Goal: Communication & Community: Answer question/provide support

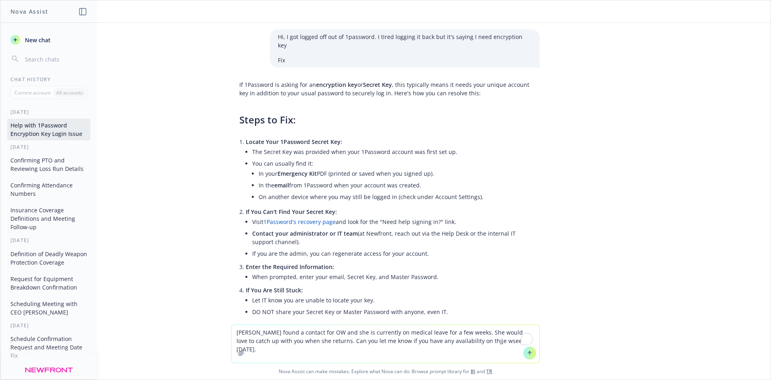
scroll to position [681, 0]
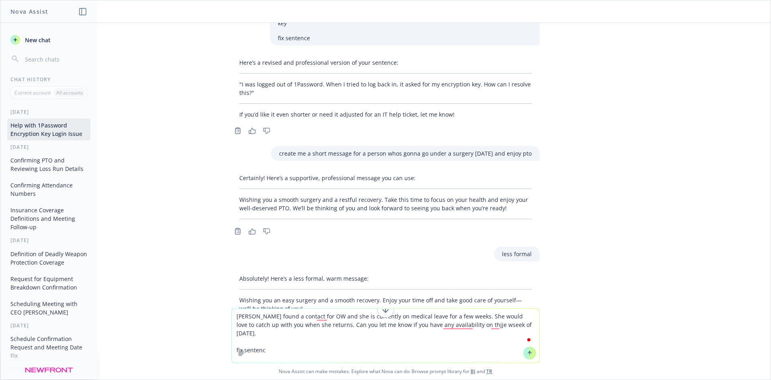
type textarea "[PERSON_NAME] found a contact for OW and she is currently on medical leave for …"
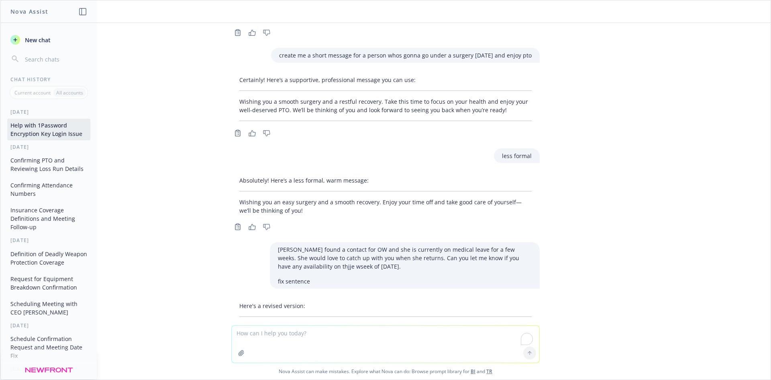
scroll to position [821, 0]
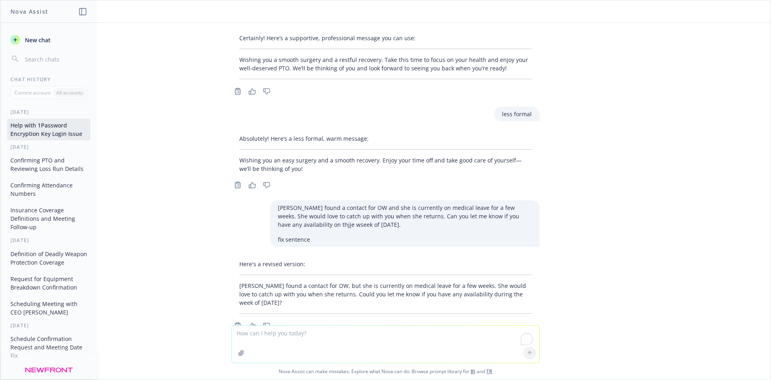
click at [239, 281] on p "[PERSON_NAME] found a contact for OW, but she is currently on medical leave for…" at bounding box center [385, 293] width 293 height 25
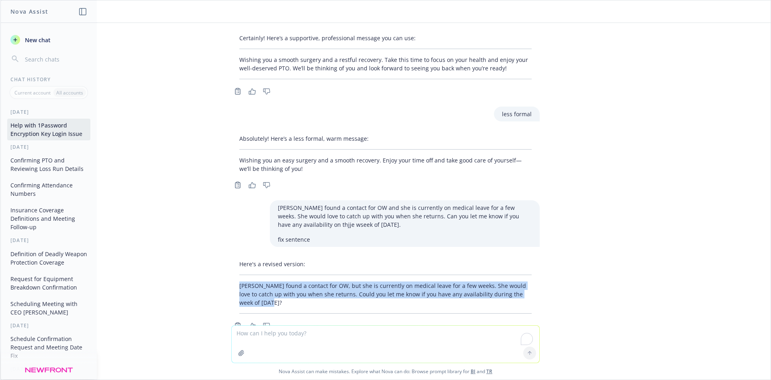
drag, startPoint x: 258, startPoint y: 276, endPoint x: 209, endPoint y: 260, distance: 52.1
click at [207, 260] on div "Hi, I got logged off out of 1password. I tired logging it back but it's saying …" at bounding box center [385, 174] width 771 height 302
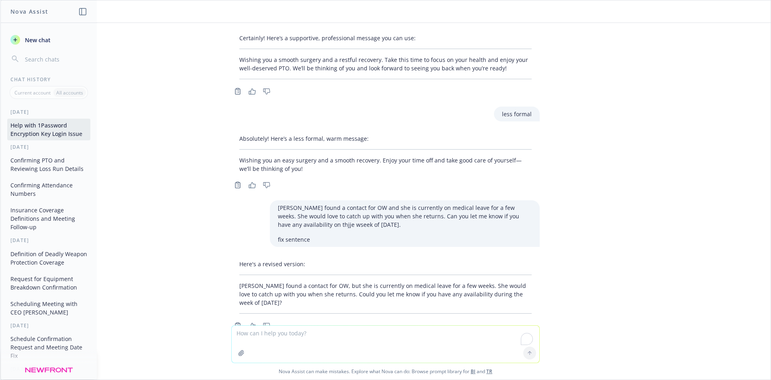
click at [247, 334] on textarea "To enrich screen reader interactions, please activate Accessibility in Grammarl…" at bounding box center [386, 343] width 308 height 37
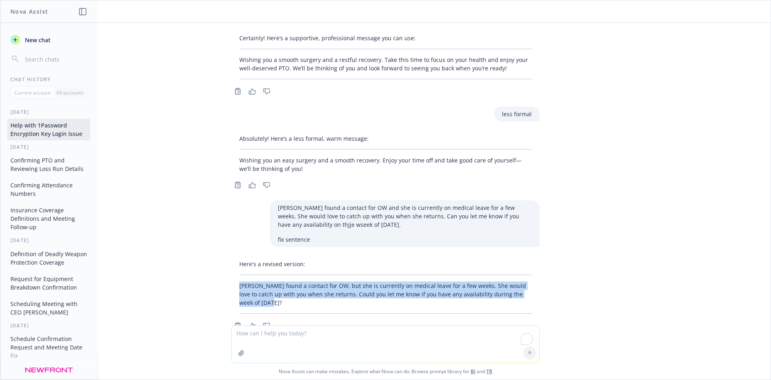
drag, startPoint x: 260, startPoint y: 273, endPoint x: 197, endPoint y: 247, distance: 67.9
click at [197, 248] on div "Hi, I got logged off out of 1password. I tired logging it back but it's saying …" at bounding box center [385, 174] width 771 height 302
copy div "[PERSON_NAME] found a contact for OW, but she is currently on medical leave for…"
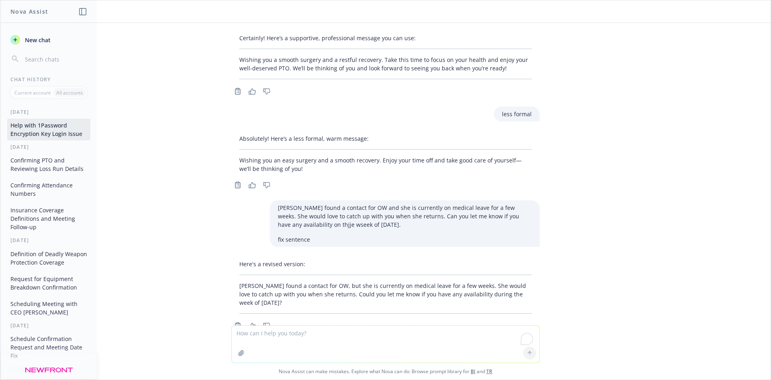
click at [256, 334] on textarea "To enrich screen reader interactions, please activate Accessibility in Grammarl…" at bounding box center [386, 343] width 308 height 37
paste textarea "[PERSON_NAME] found a contact for OW, but she is currently on medical leave for…"
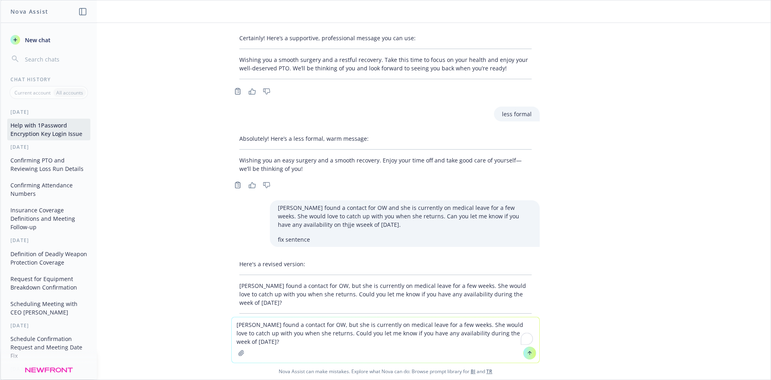
click at [257, 334] on textarea "[PERSON_NAME] found a contact for OW, but she is currently on medical leave for…" at bounding box center [386, 339] width 308 height 45
click at [254, 333] on textarea "[PERSON_NAME] found a contact for OW, but she is currently on medical leave for…" at bounding box center [386, 339] width 308 height 45
click at [250, 333] on textarea "[PERSON_NAME] found a contact for OW, but she is currently on medical leave for…" at bounding box center [386, 339] width 308 height 45
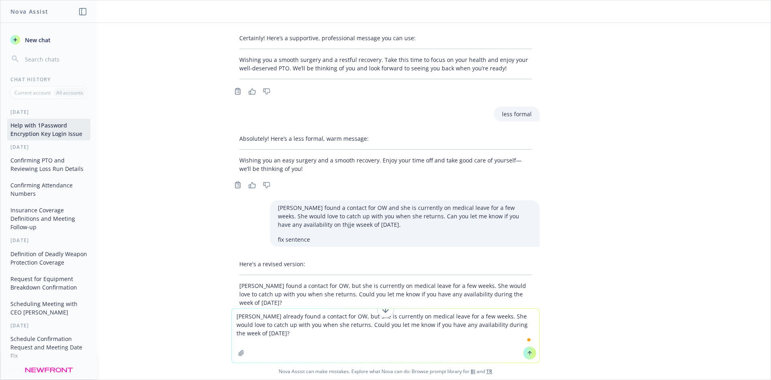
click at [337, 326] on textarea "[PERSON_NAME] already found a contact for OW, but she is currently on medical l…" at bounding box center [386, 336] width 308 height 54
drag, startPoint x: 349, startPoint y: 324, endPoint x: 335, endPoint y: 324, distance: 13.7
click at [335, 324] on textarea "[PERSON_NAME] already found a contact for OW, but she is currently on medical l…" at bounding box center [386, 336] width 308 height 54
click at [305, 344] on textarea "[PERSON_NAME] already found a contact for OW and right now, she is currently on…" at bounding box center [386, 336] width 308 height 54
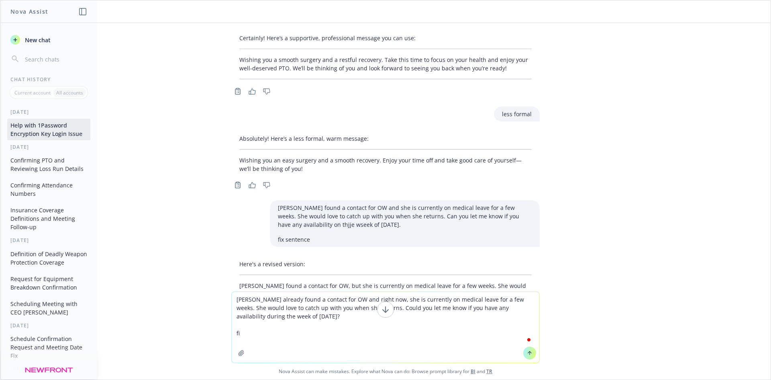
type textarea "[PERSON_NAME] already found a contact for OW and right now, she is currently on…"
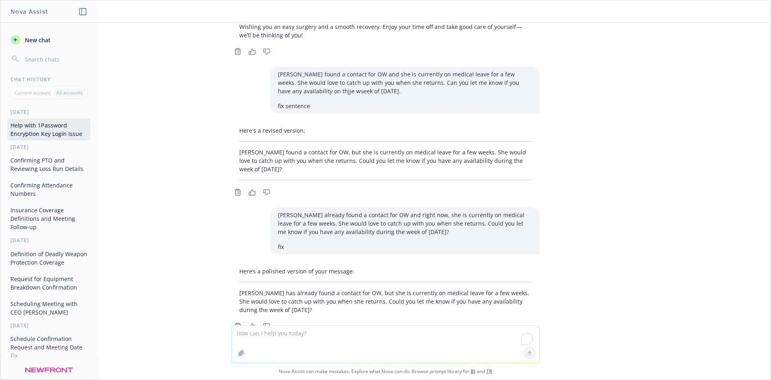
scroll to position [954, 0]
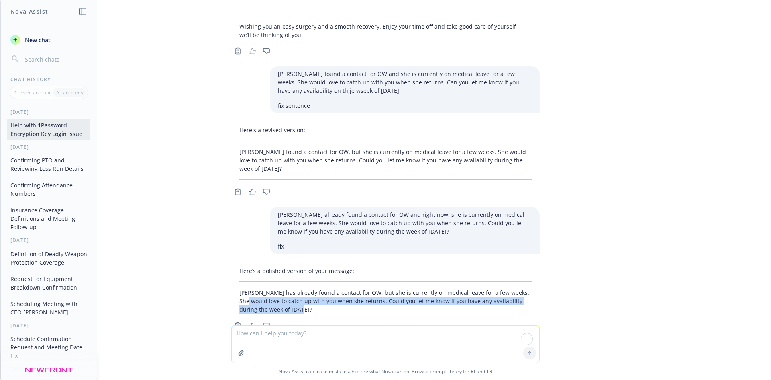
drag, startPoint x: 299, startPoint y: 286, endPoint x: 225, endPoint y: 272, distance: 74.5
click at [225, 273] on div "Here’s a polished version of your message: [PERSON_NAME] has already found a co…" at bounding box center [385, 297] width 321 height 68
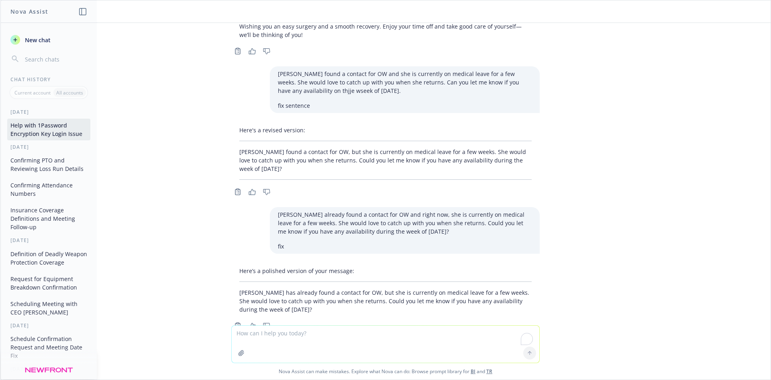
click at [231, 269] on div "Here’s a polished version of your message: [PERSON_NAME] has already found a co…" at bounding box center [385, 289] width 309 height 53
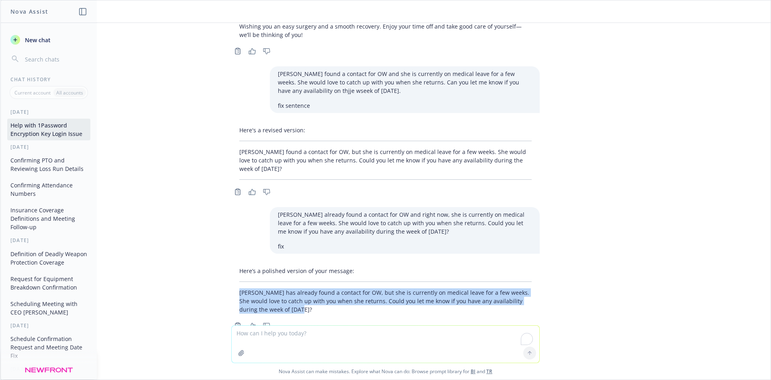
drag, startPoint x: 233, startPoint y: 269, endPoint x: 281, endPoint y: 282, distance: 49.8
click at [281, 282] on div "Here’s a polished version of your message: [PERSON_NAME] has already found a co…" at bounding box center [385, 289] width 309 height 53
copy p "[PERSON_NAME] has already found a contact for OW, but she is currently on medic…"
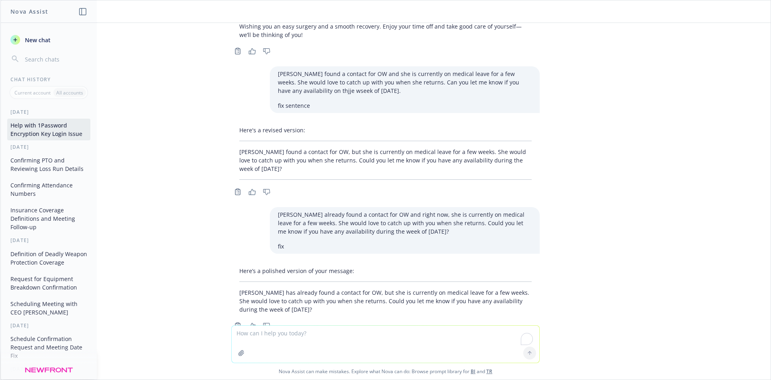
click at [355, 329] on textarea "To enrich screen reader interactions, please activate Accessibility in Grammarl…" at bounding box center [386, 343] width 308 height 37
paste textarea "[PERSON_NAME] has already found a contact for OW, but she is currently on medic…"
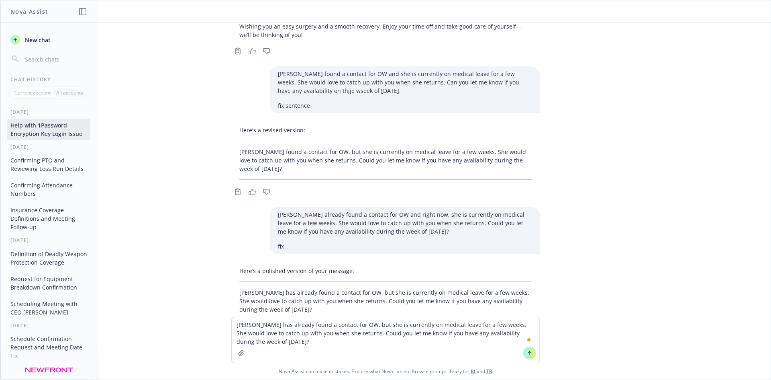
click at [472, 333] on textarea "[PERSON_NAME] has already found a contact for OW, but she is currently on medic…" at bounding box center [386, 339] width 308 height 45
click at [450, 353] on textarea "[PERSON_NAME] has already found a contact for OW, but she is currently on medic…" at bounding box center [386, 339] width 308 height 45
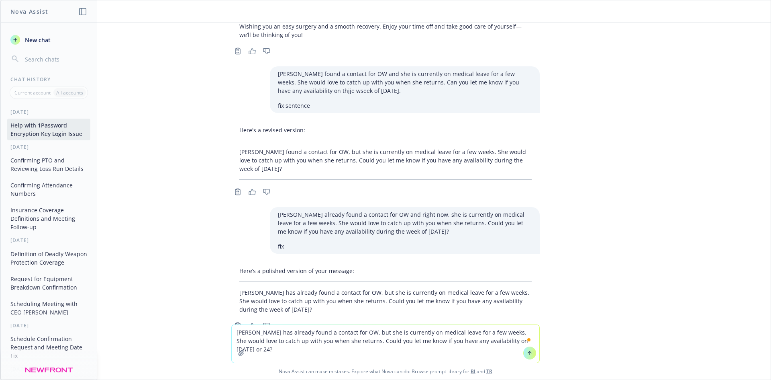
type textarea "[PERSON_NAME] has already found a contact for OW, but she is currently on medic…"
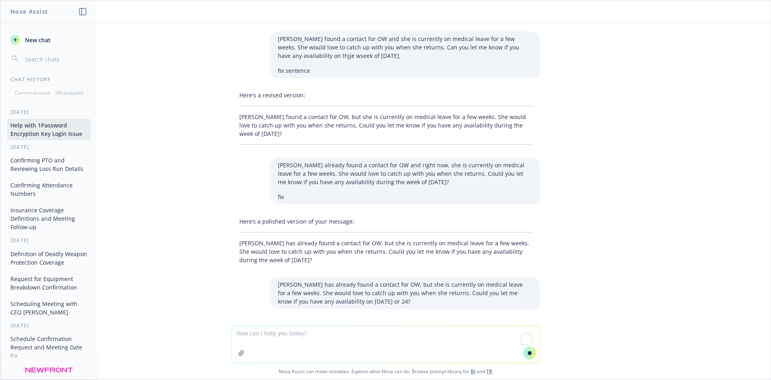
click at [419, 351] on textarea "To enrich screen reader interactions, please activate Accessibility in Grammarl…" at bounding box center [386, 343] width 308 height 37
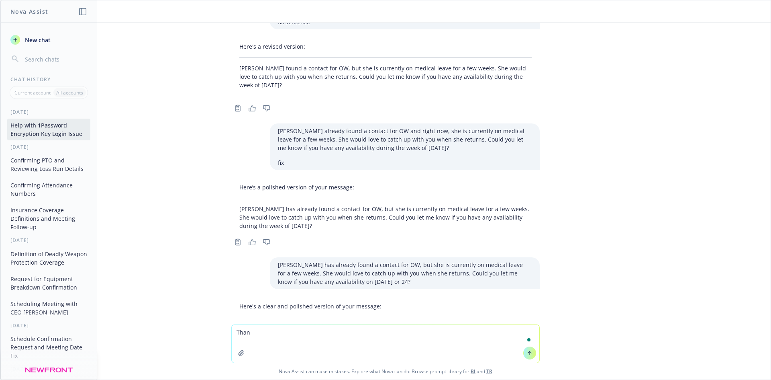
scroll to position [1074, 0]
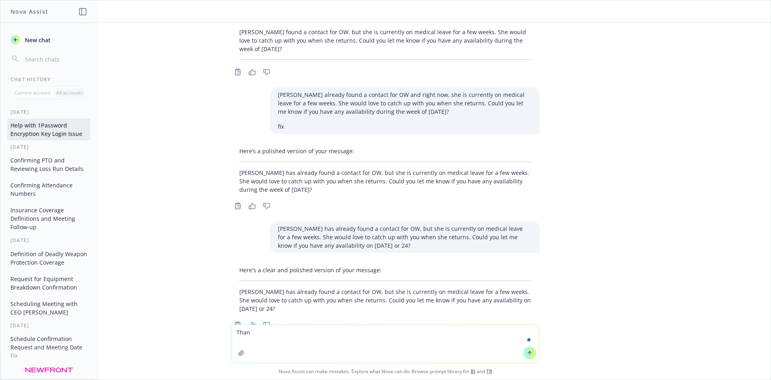
type textarea "Than"
click at [338, 313] on div "Hi, I got logged off out of 1password. I tired logging it back but it's saying …" at bounding box center [385, 173] width 771 height 301
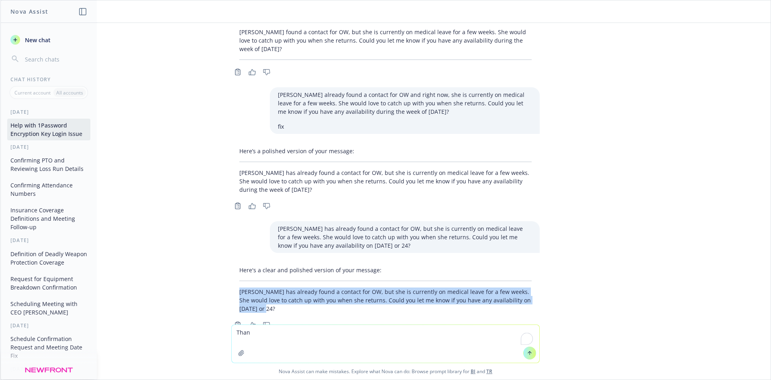
drag, startPoint x: 224, startPoint y: 266, endPoint x: 268, endPoint y: 282, distance: 47.3
click at [268, 282] on div "Here's a clear and polished version of your message: [PERSON_NAME] has already …" at bounding box center [385, 296] width 321 height 68
copy p "[PERSON_NAME] has already found a contact for OW, but she is currently on medic…"
